Goal: Information Seeking & Learning: Learn about a topic

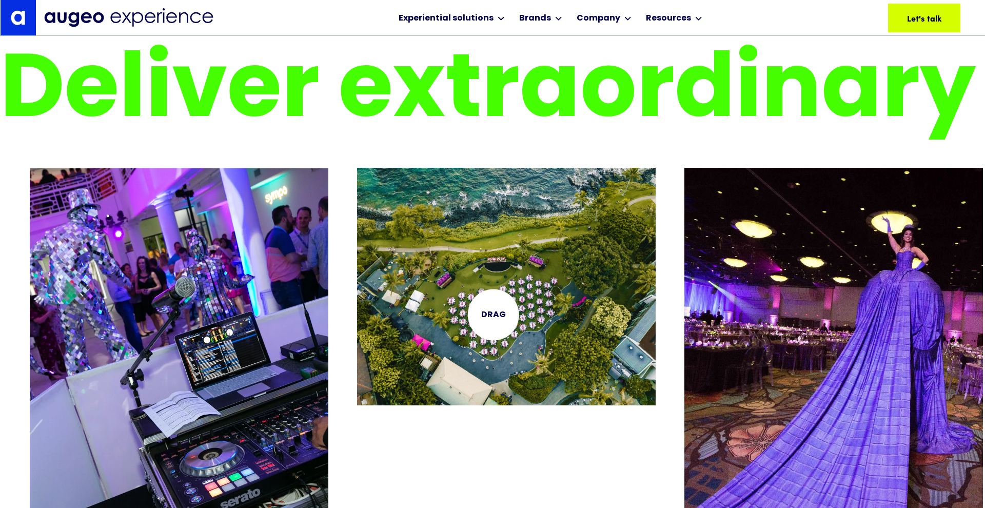
scroll to position [2047, 0]
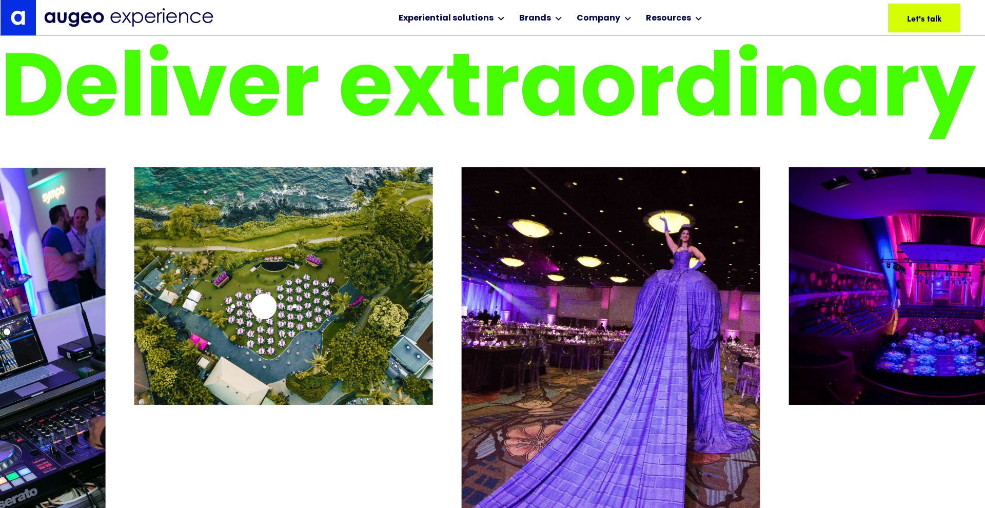
click at [263, 307] on img "2 / 26" at bounding box center [283, 286] width 299 height 238
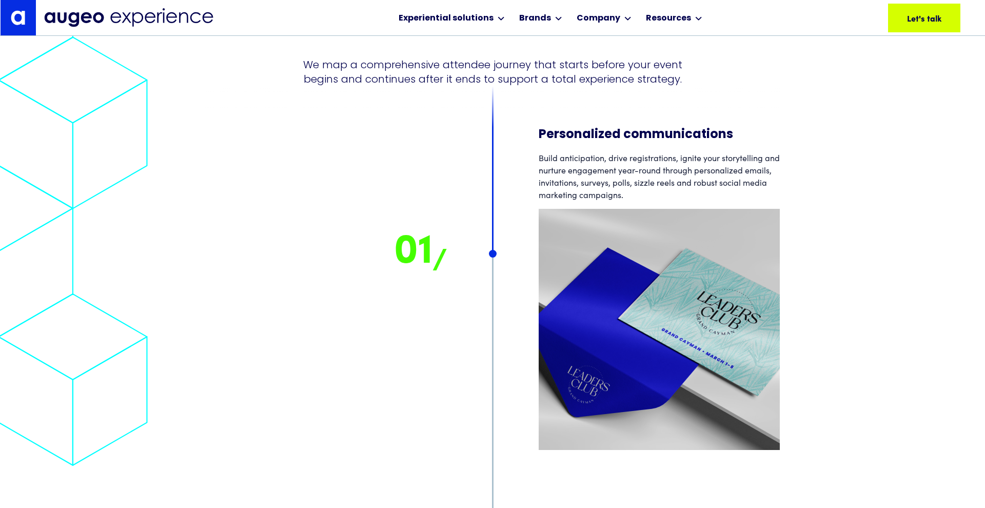
scroll to position [6550, 0]
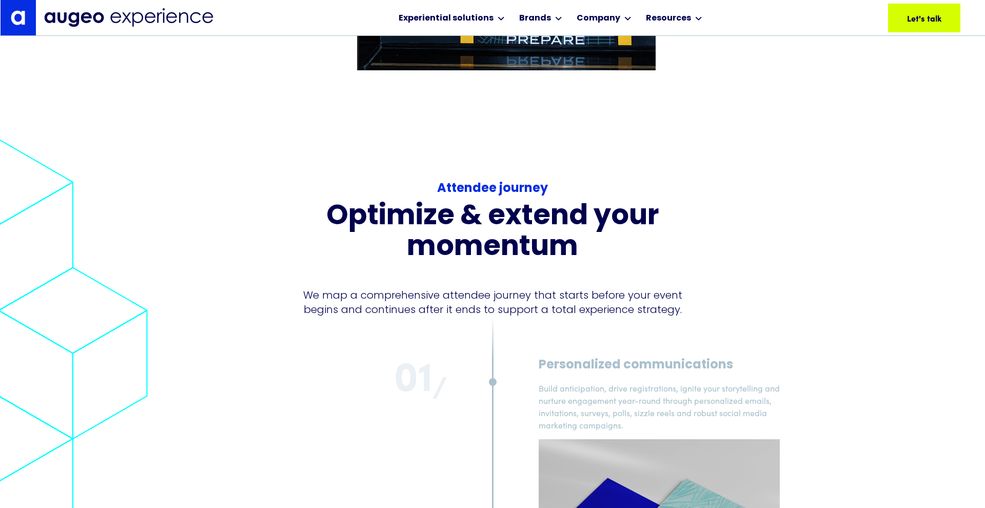
click at [787, 268] on div "Attendee journey Optimize & extend your momentum We map a comprehensive attende…" at bounding box center [492, 248] width 600 height 137
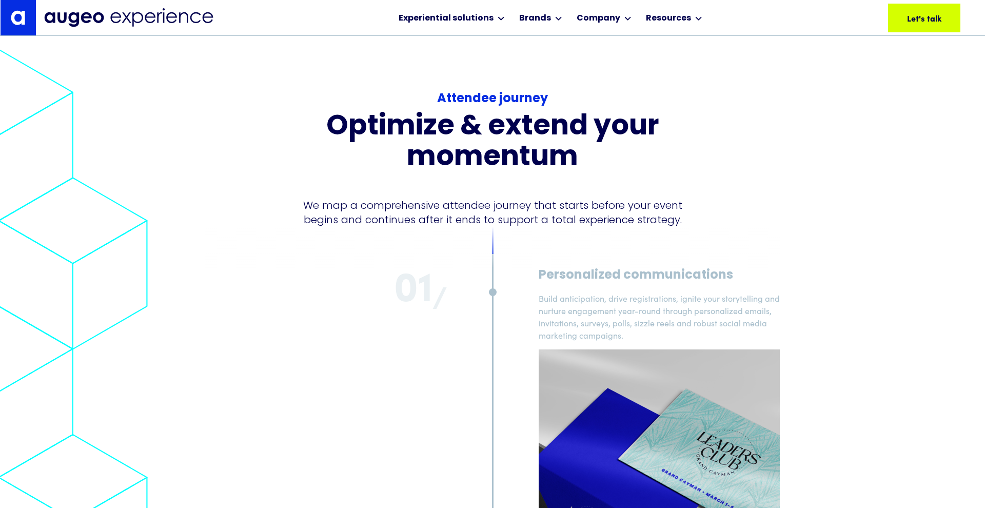
scroll to position [6410, 0]
drag, startPoint x: 891, startPoint y: 100, endPoint x: 874, endPoint y: 99, distance: 17.5
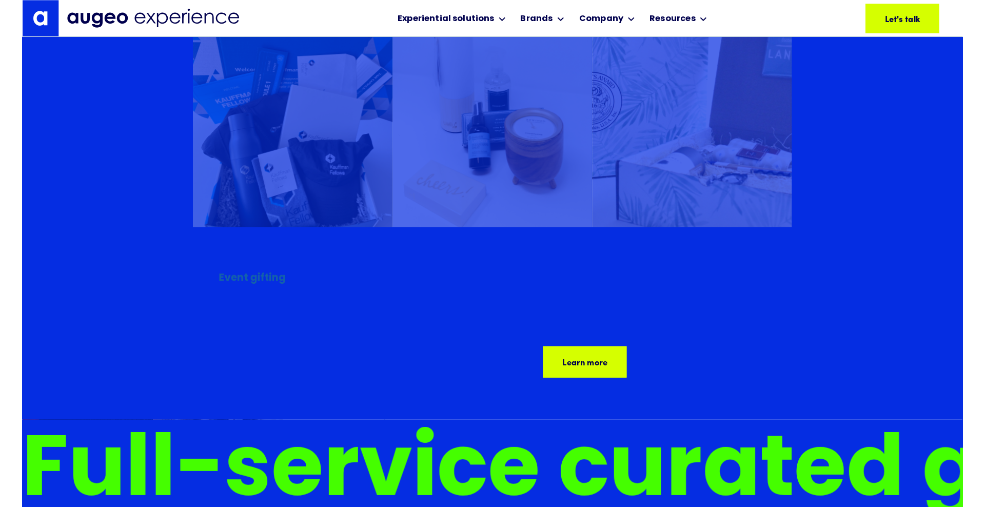
scroll to position [5383, 0]
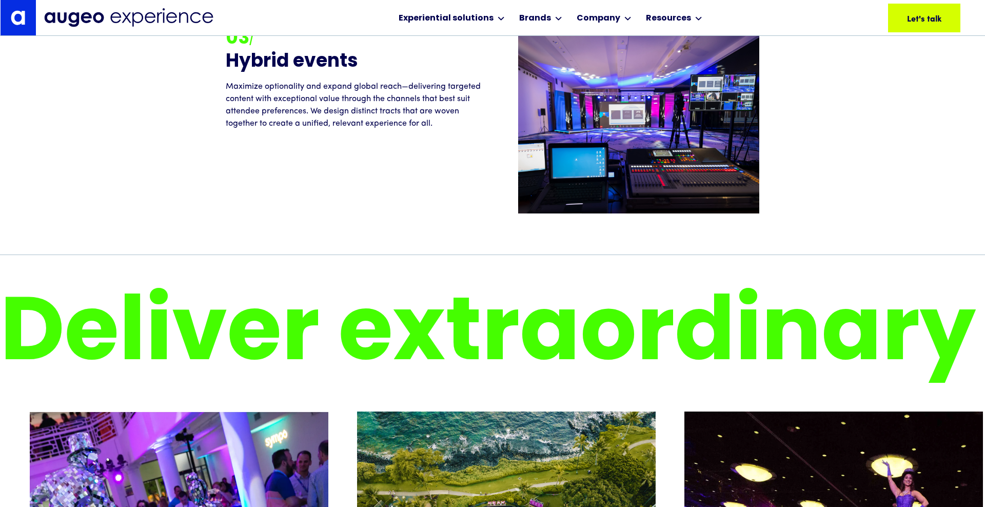
scroll to position [1778, 0]
